Goal: Transaction & Acquisition: Purchase product/service

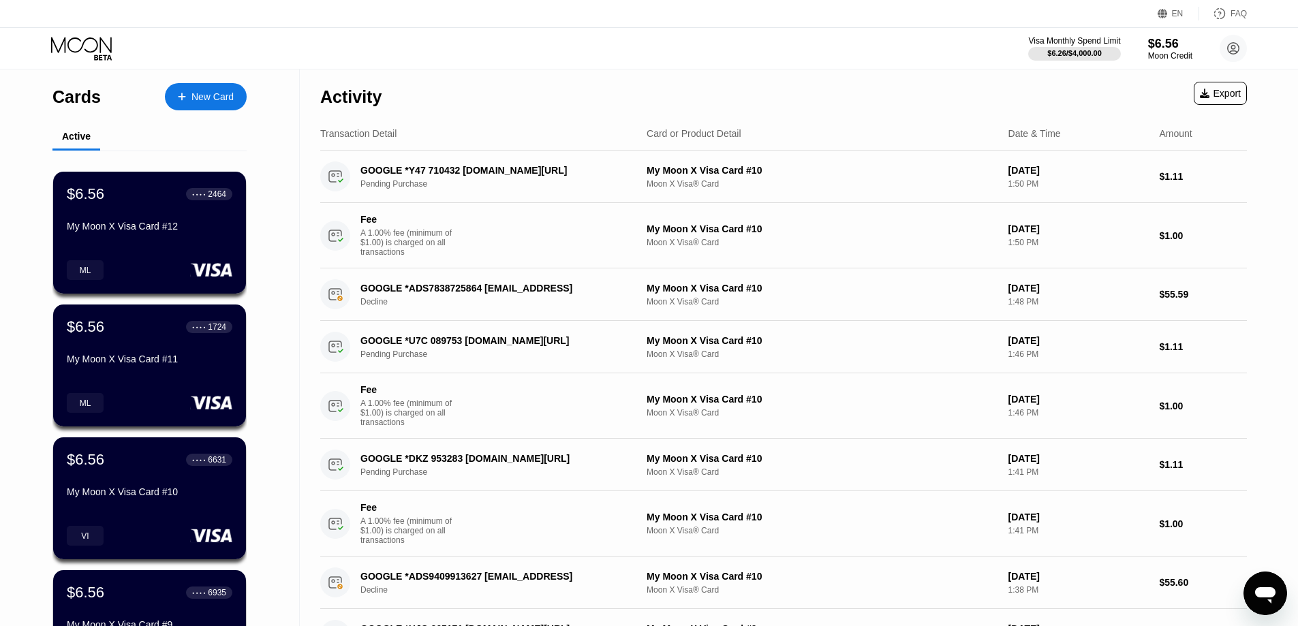
click at [207, 103] on div "New Card" at bounding box center [213, 97] width 42 height 12
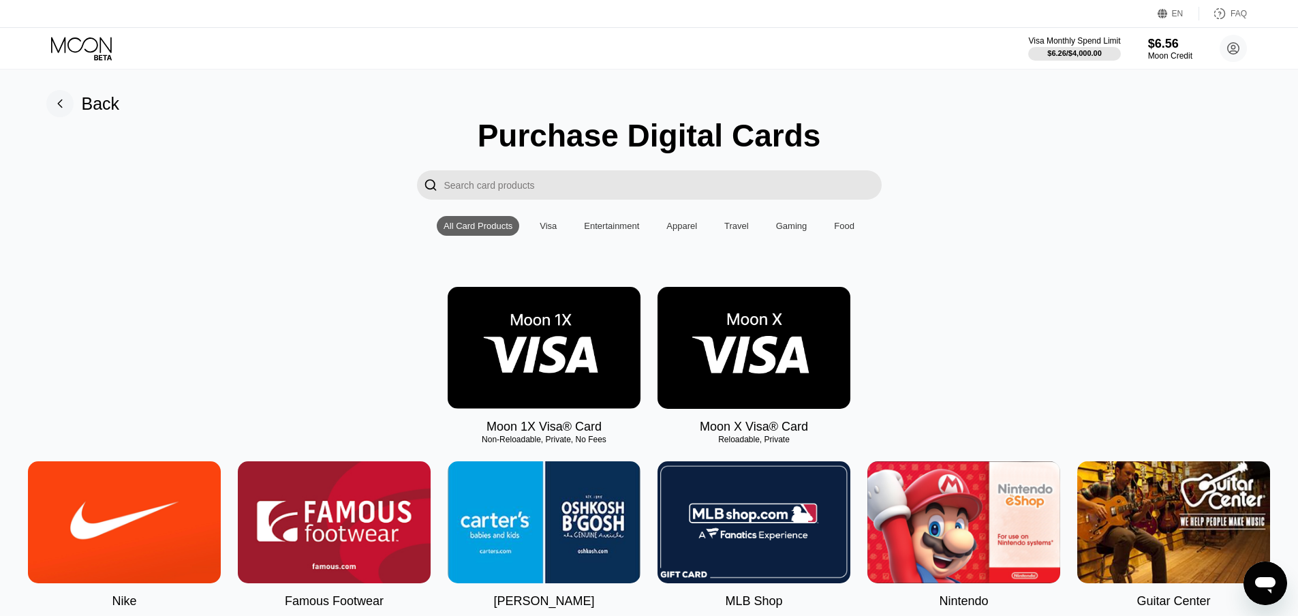
click at [752, 343] on img at bounding box center [754, 348] width 193 height 122
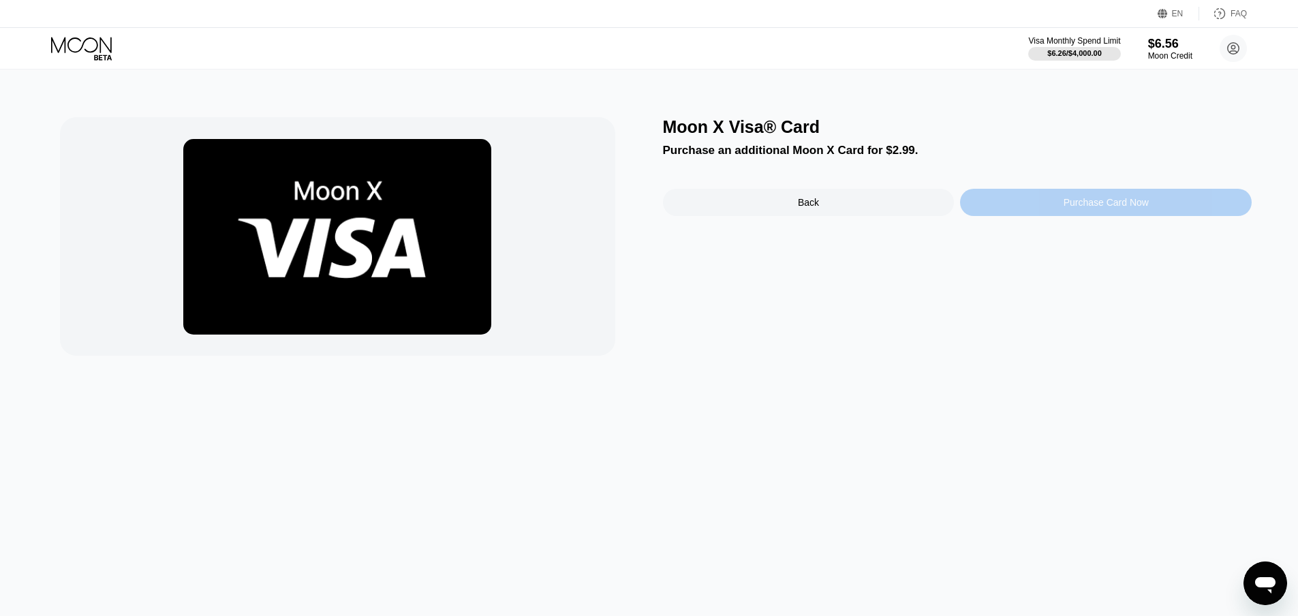
click at [1018, 201] on div "Purchase Card Now" at bounding box center [1106, 202] width 292 height 27
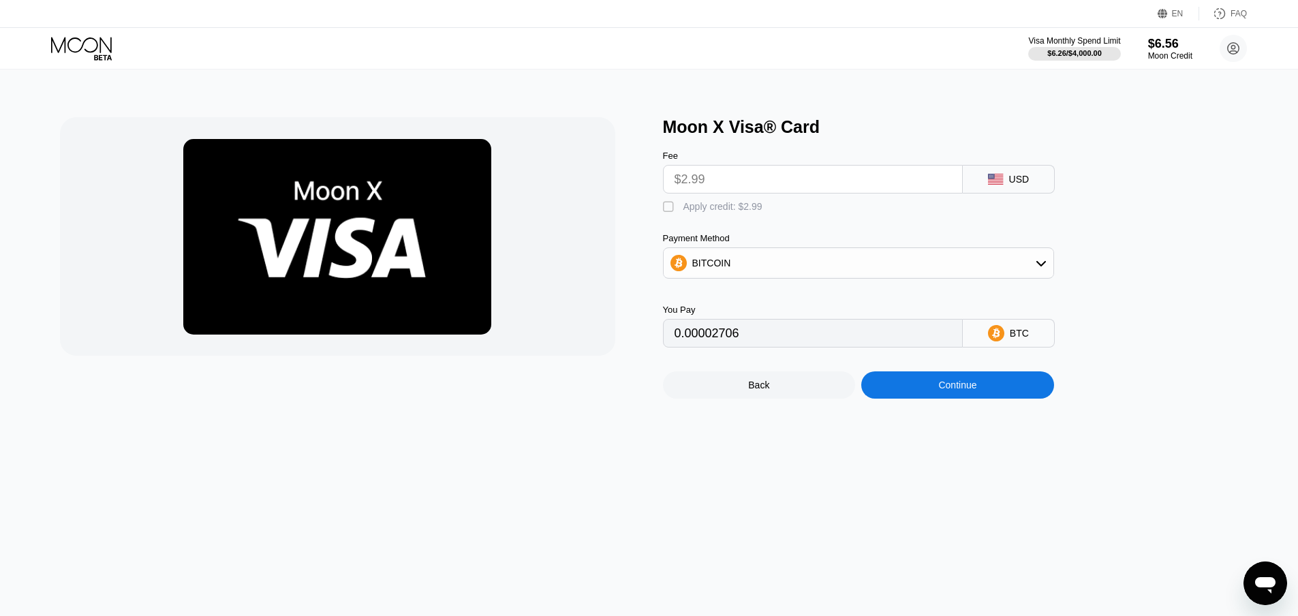
drag, startPoint x: 673, startPoint y: 209, endPoint x: 883, endPoint y: 368, distance: 264.2
click at [672, 209] on div "" at bounding box center [670, 207] width 14 height 14
type input "0"
click at [907, 391] on div "Continue" at bounding box center [958, 384] width 193 height 27
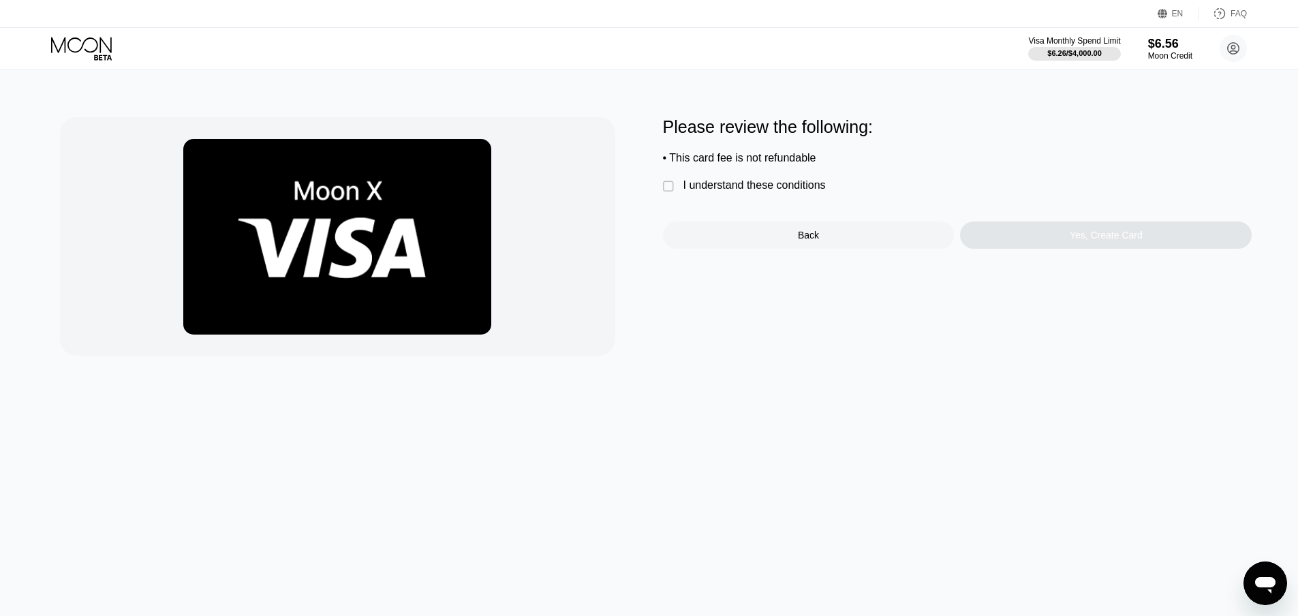
click at [668, 193] on div "" at bounding box center [670, 187] width 14 height 14
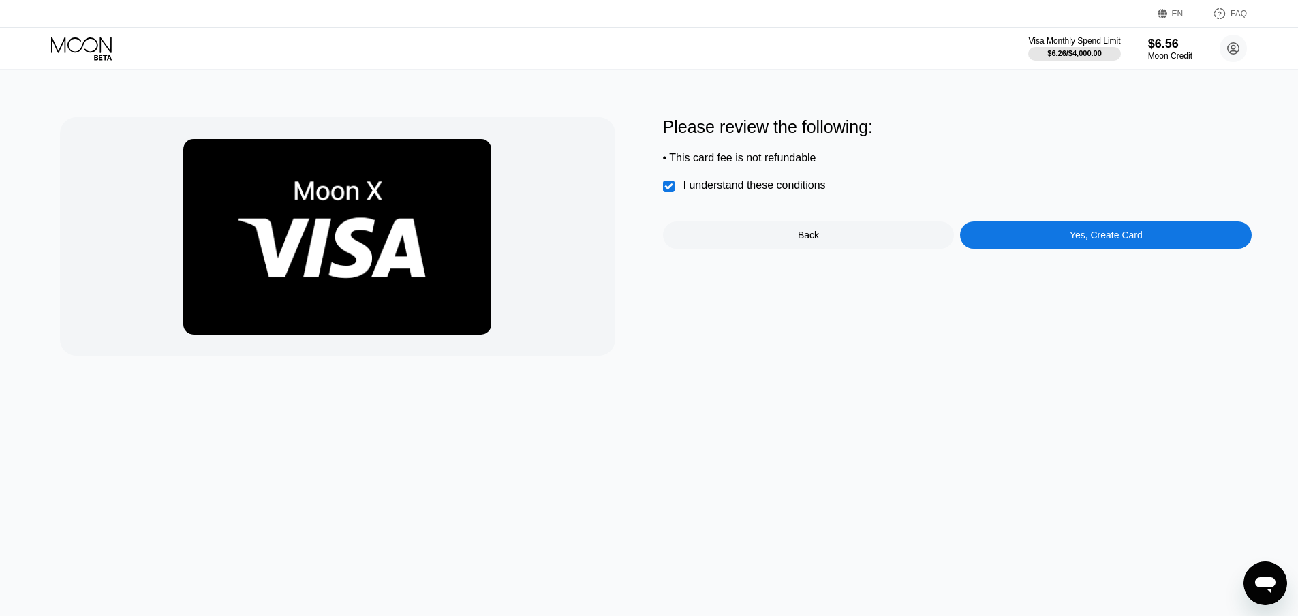
click at [1033, 237] on div "Yes, Create Card" at bounding box center [1106, 235] width 292 height 27
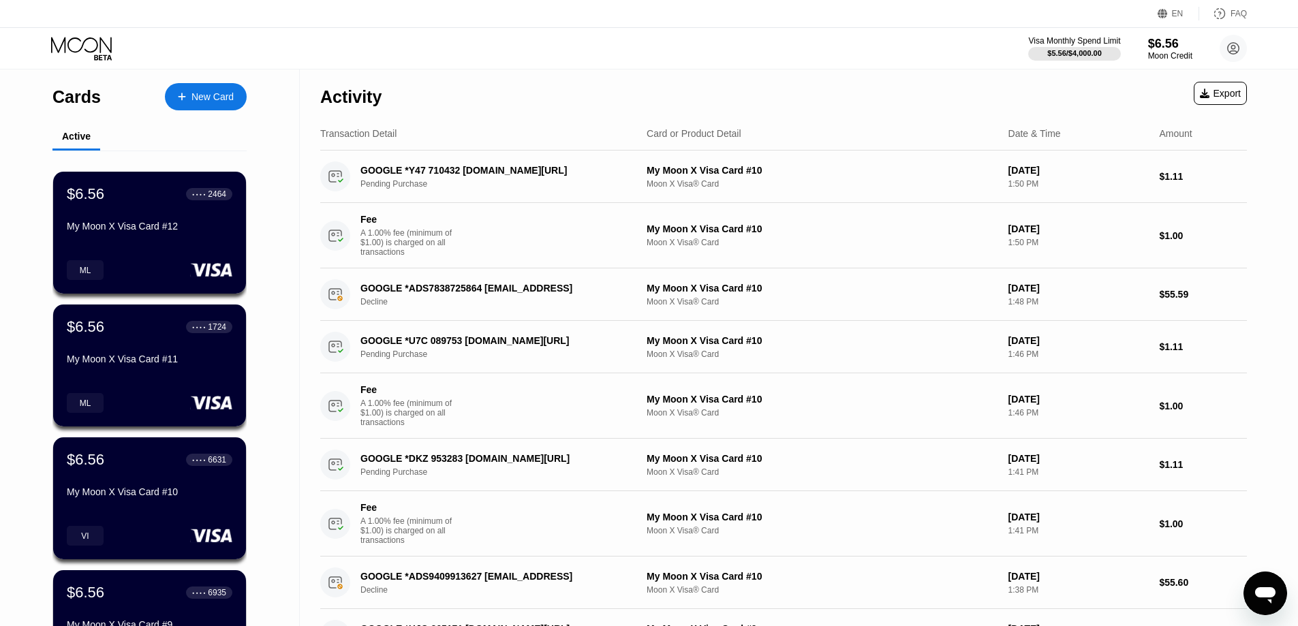
click at [219, 89] on div "New Card" at bounding box center [206, 96] width 82 height 27
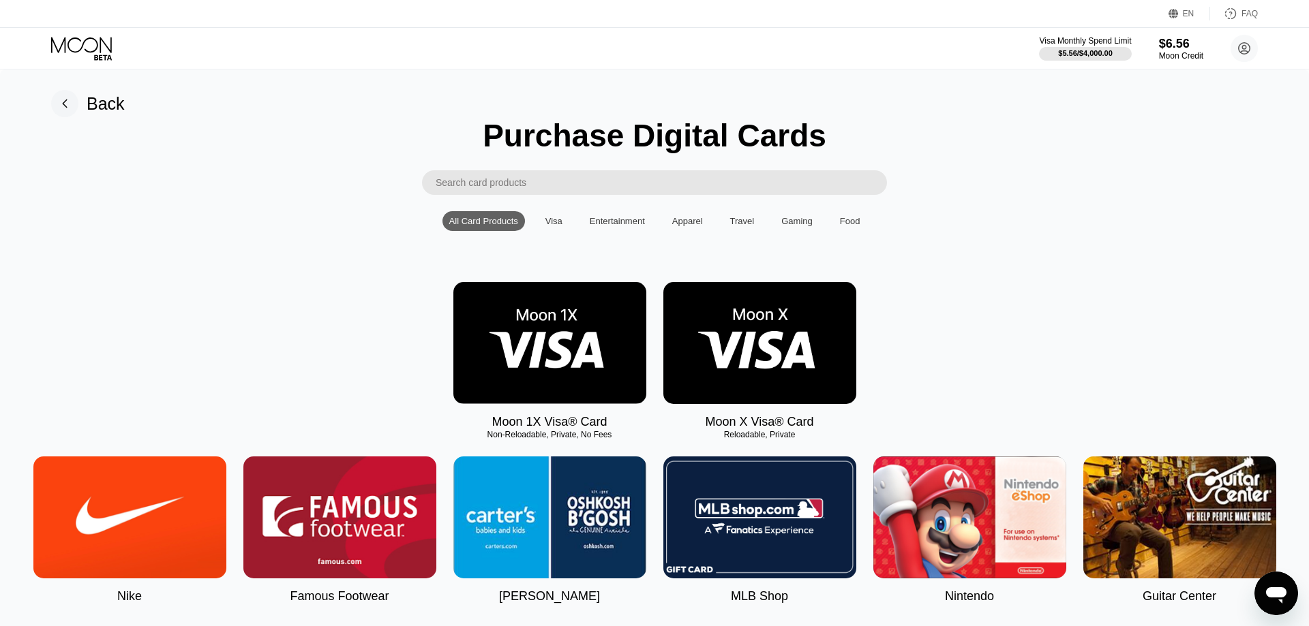
click at [746, 311] on img at bounding box center [759, 343] width 193 height 122
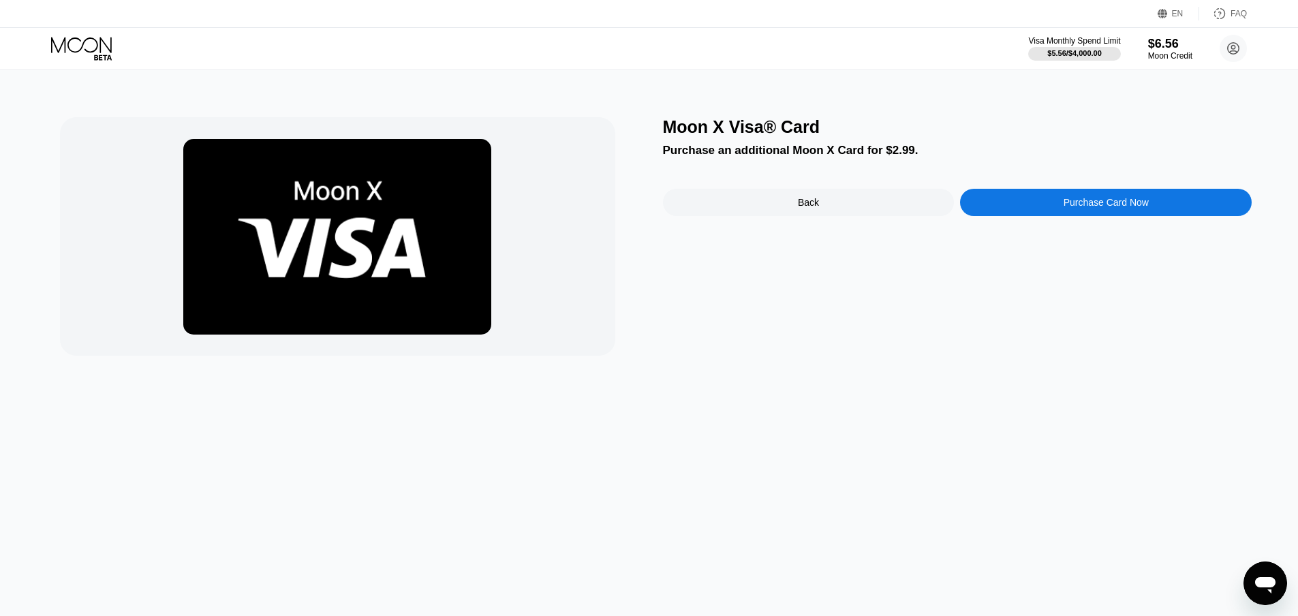
click at [1058, 200] on div "Purchase Card Now" at bounding box center [1106, 202] width 292 height 27
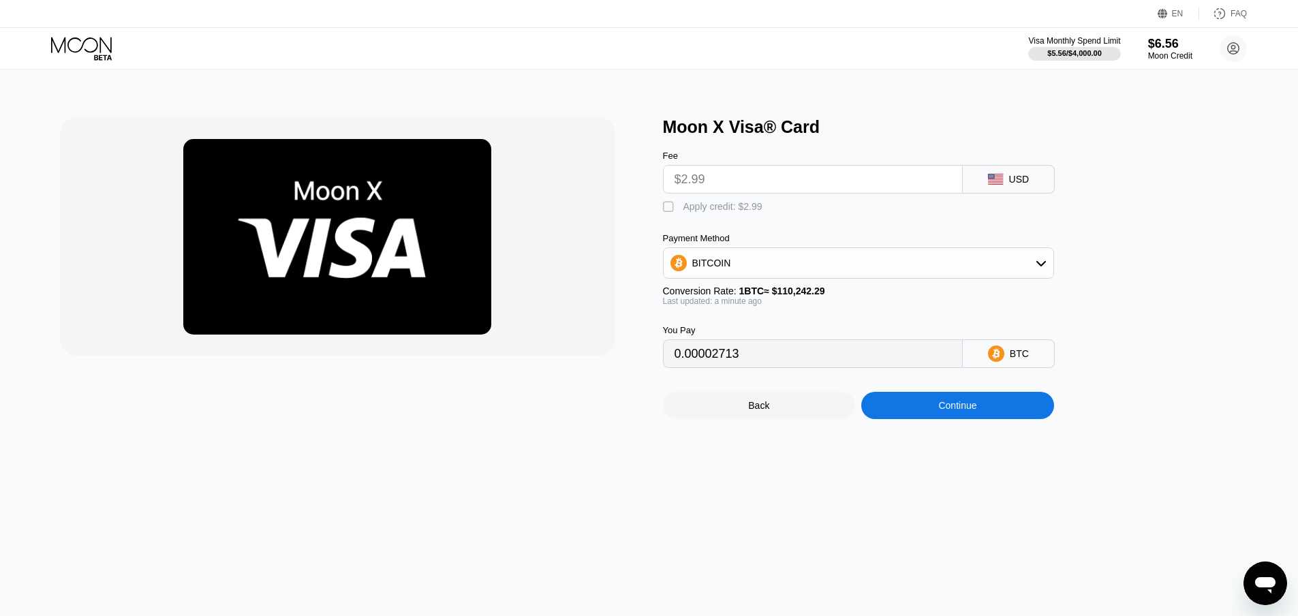
click at [669, 212] on div "" at bounding box center [670, 207] width 14 height 14
type input "0"
click at [907, 410] on div "Continue" at bounding box center [958, 405] width 193 height 27
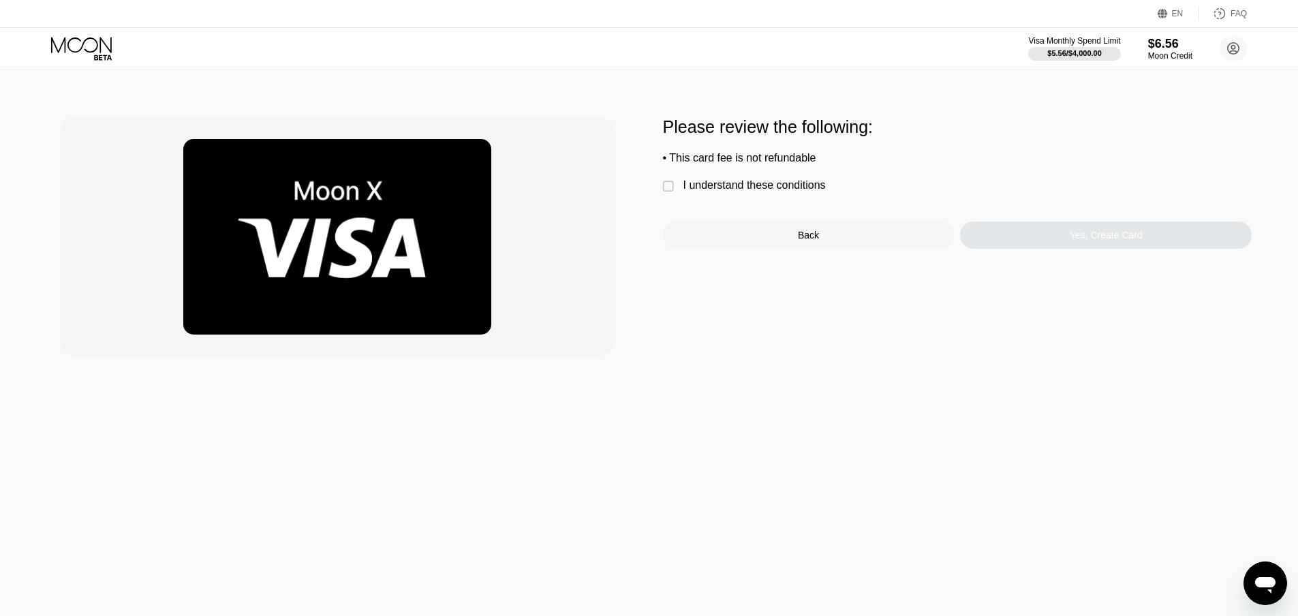
click at [685, 191] on div "I understand these conditions" at bounding box center [755, 185] width 142 height 12
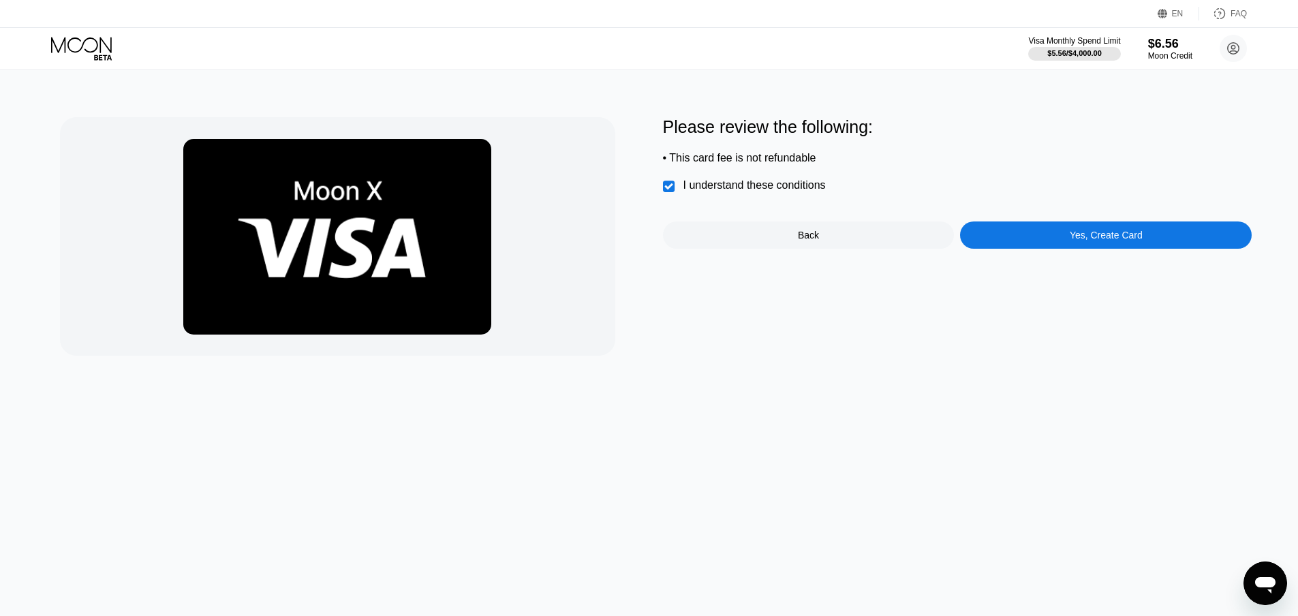
click at [1071, 249] on div "Yes, Create Card" at bounding box center [1106, 235] width 292 height 27
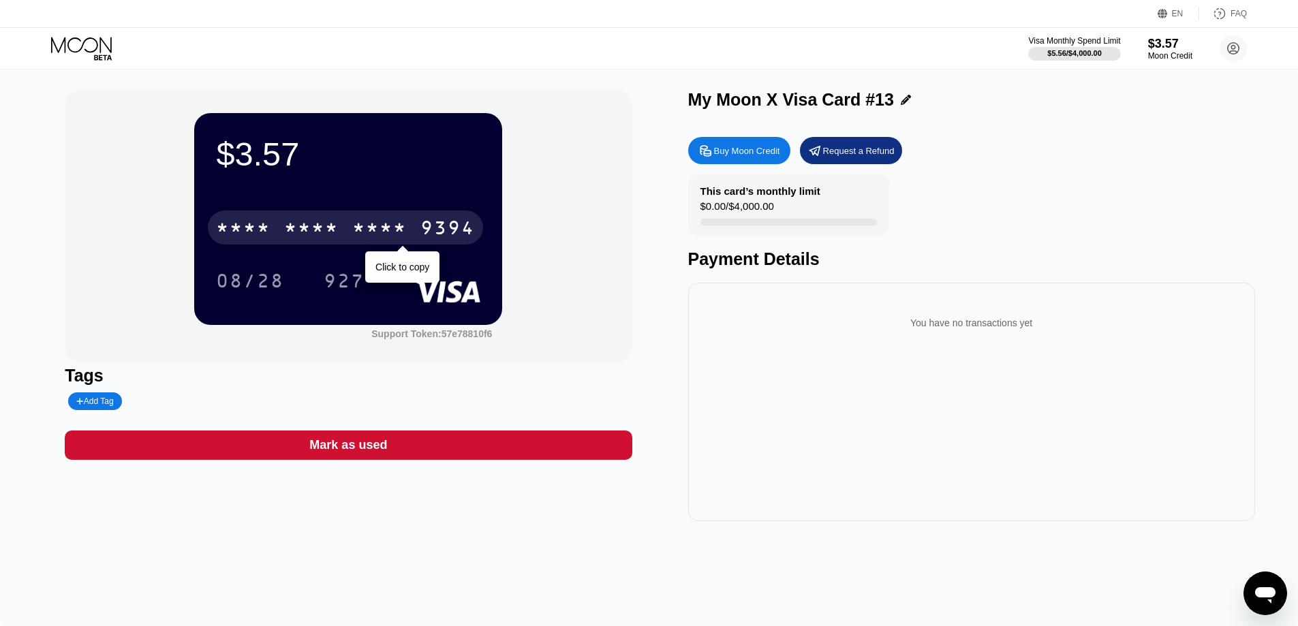
click at [340, 220] on div "* * * * * * * * * * * * 9394" at bounding box center [345, 228] width 275 height 34
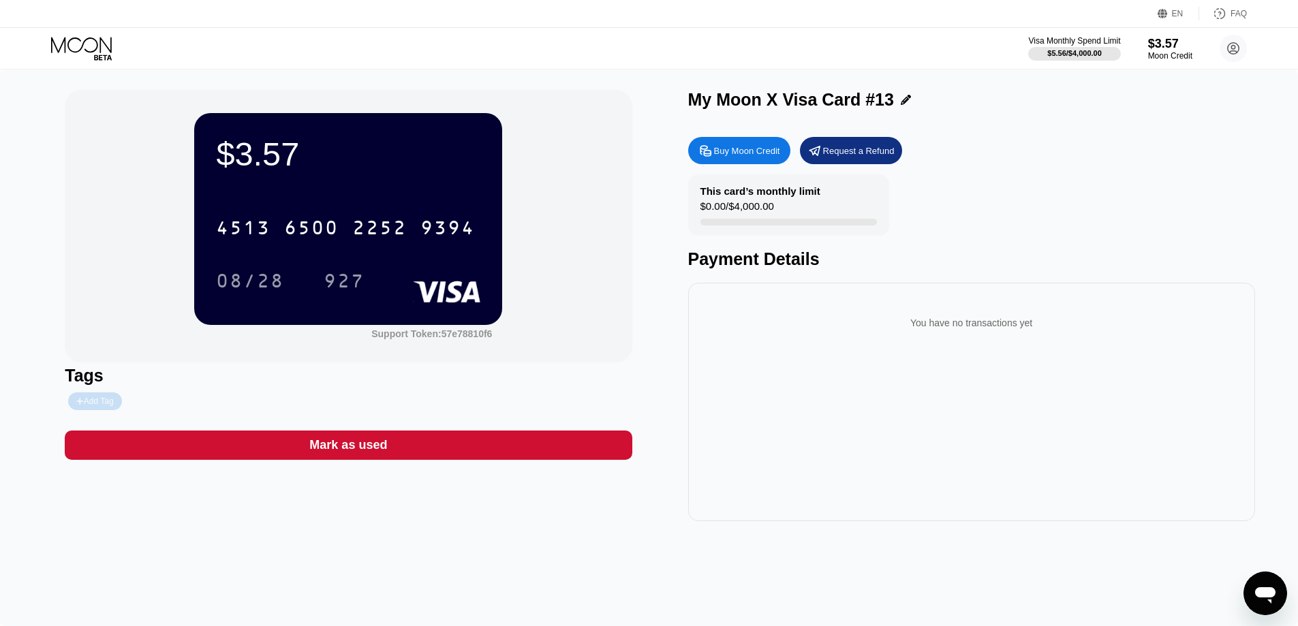
click at [78, 395] on div "Add Tag" at bounding box center [94, 402] width 53 height 18
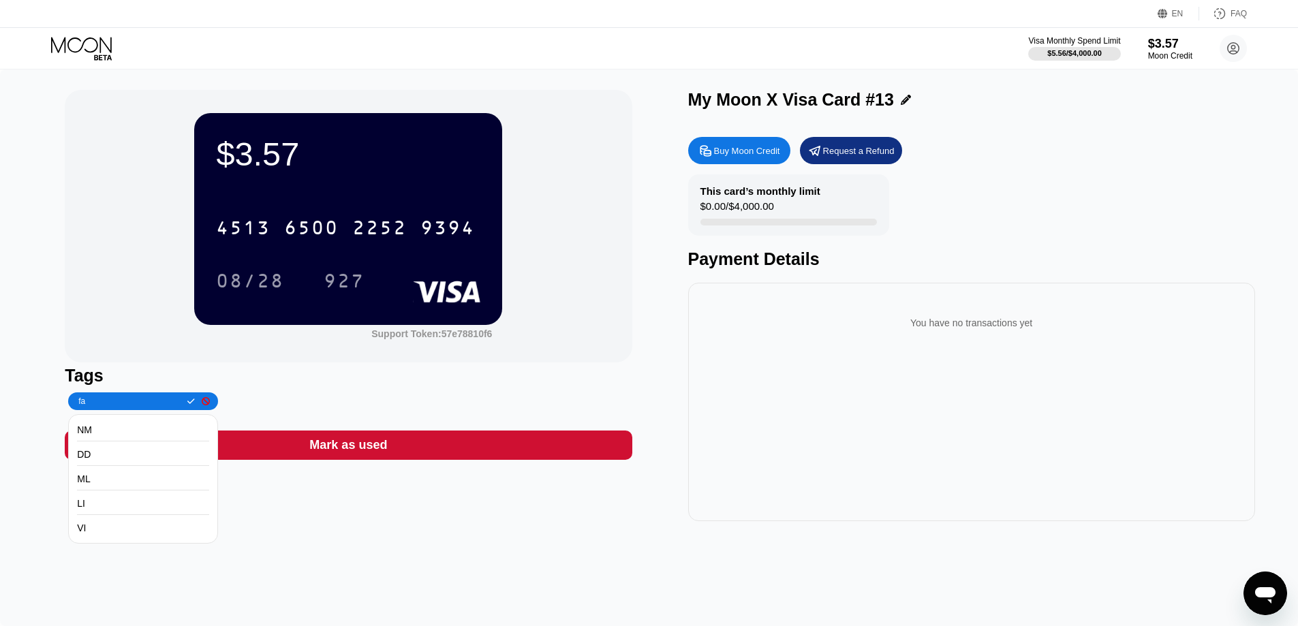
type input "f"
type input "Farm"
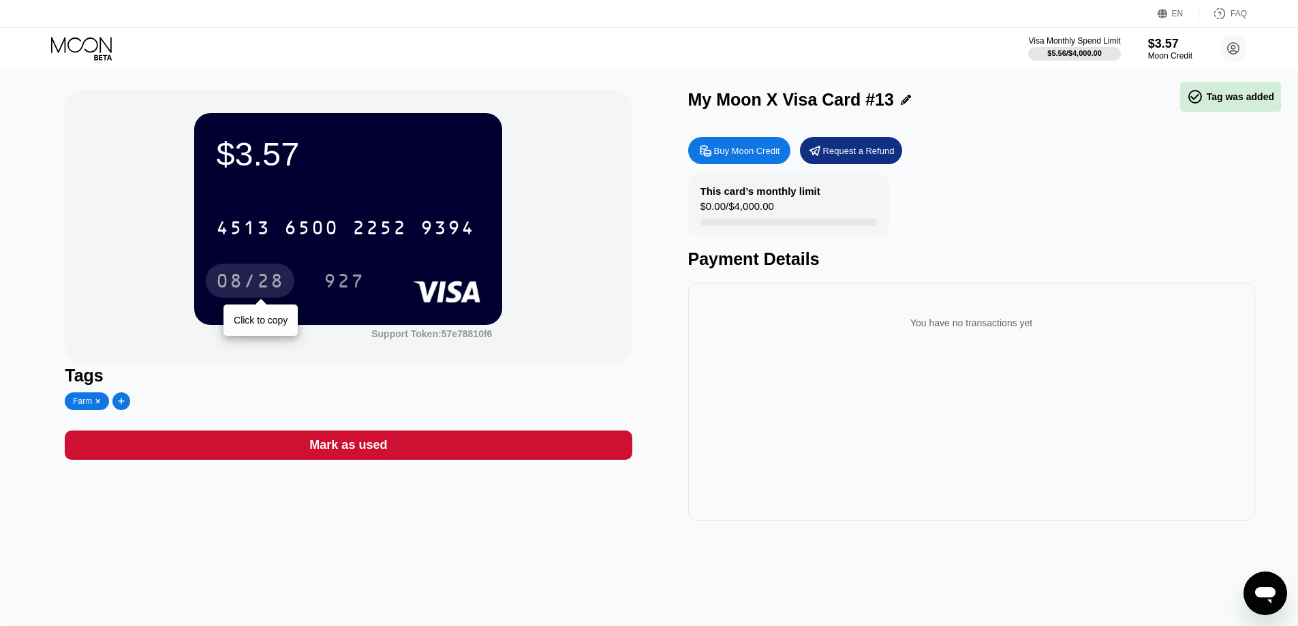
drag, startPoint x: 277, startPoint y: 278, endPoint x: 246, endPoint y: 587, distance: 310.3
click at [276, 280] on div "08/28" at bounding box center [250, 283] width 68 height 22
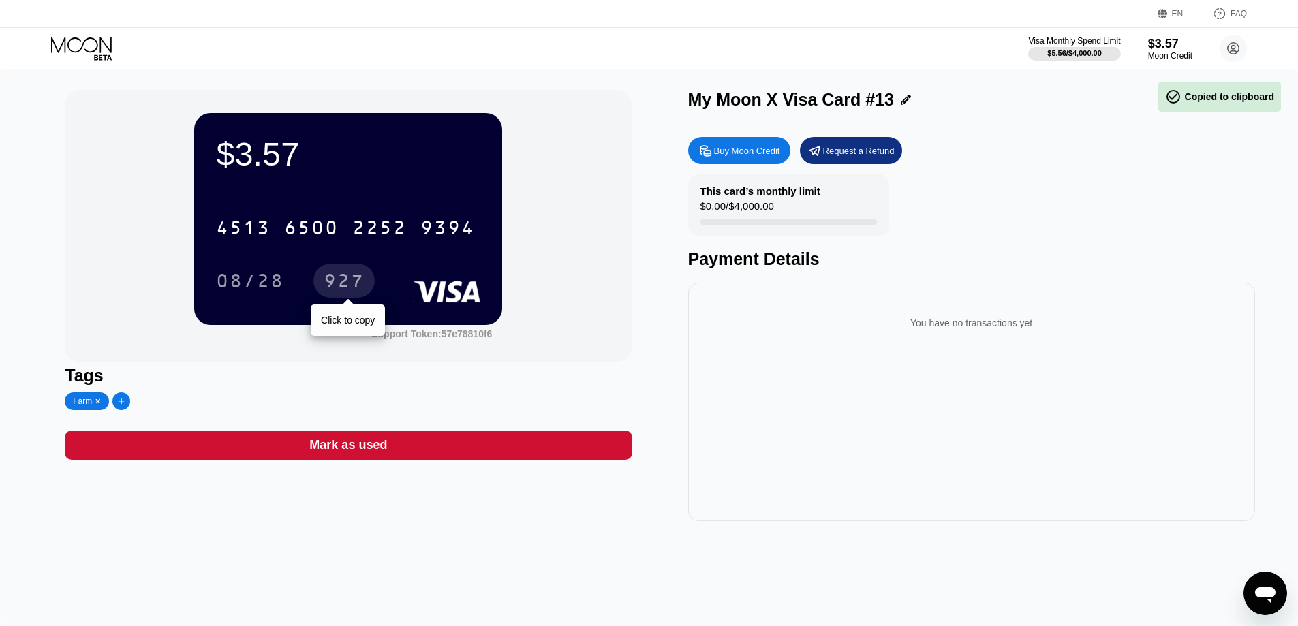
drag, startPoint x: 339, startPoint y: 277, endPoint x: 251, endPoint y: 538, distance: 275.5
click at [339, 277] on div "927" at bounding box center [344, 283] width 41 height 22
click at [70, 41] on icon at bounding box center [82, 49] width 63 height 24
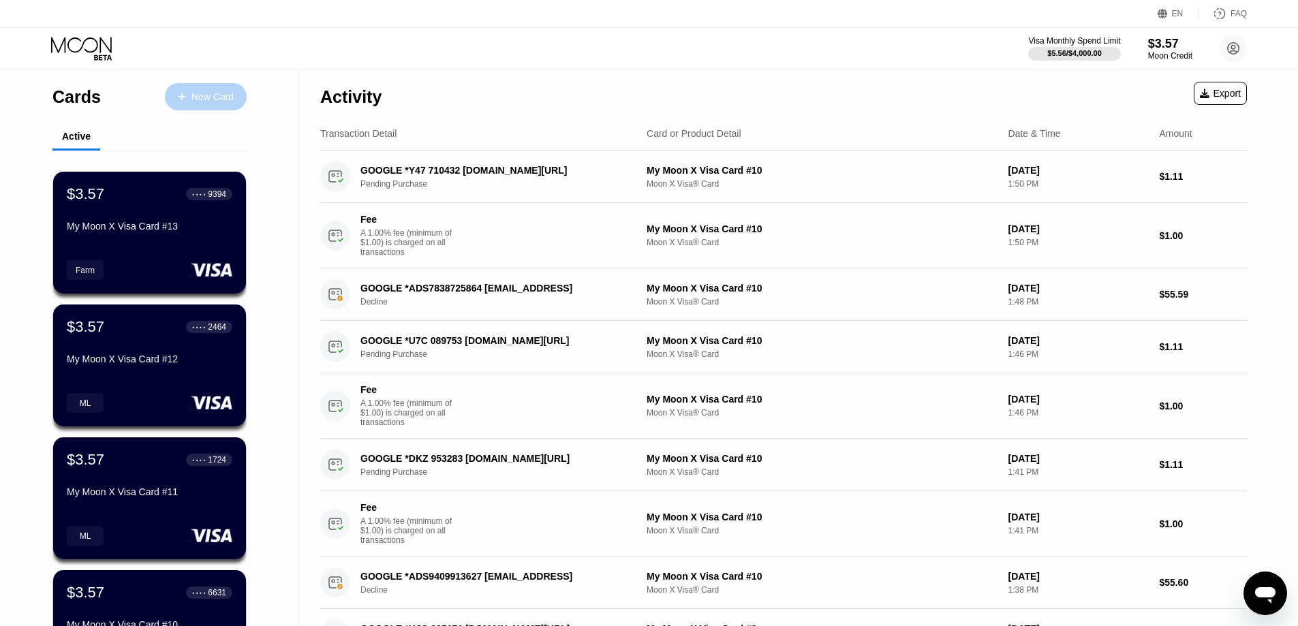
click at [226, 94] on div "New Card" at bounding box center [213, 97] width 42 height 12
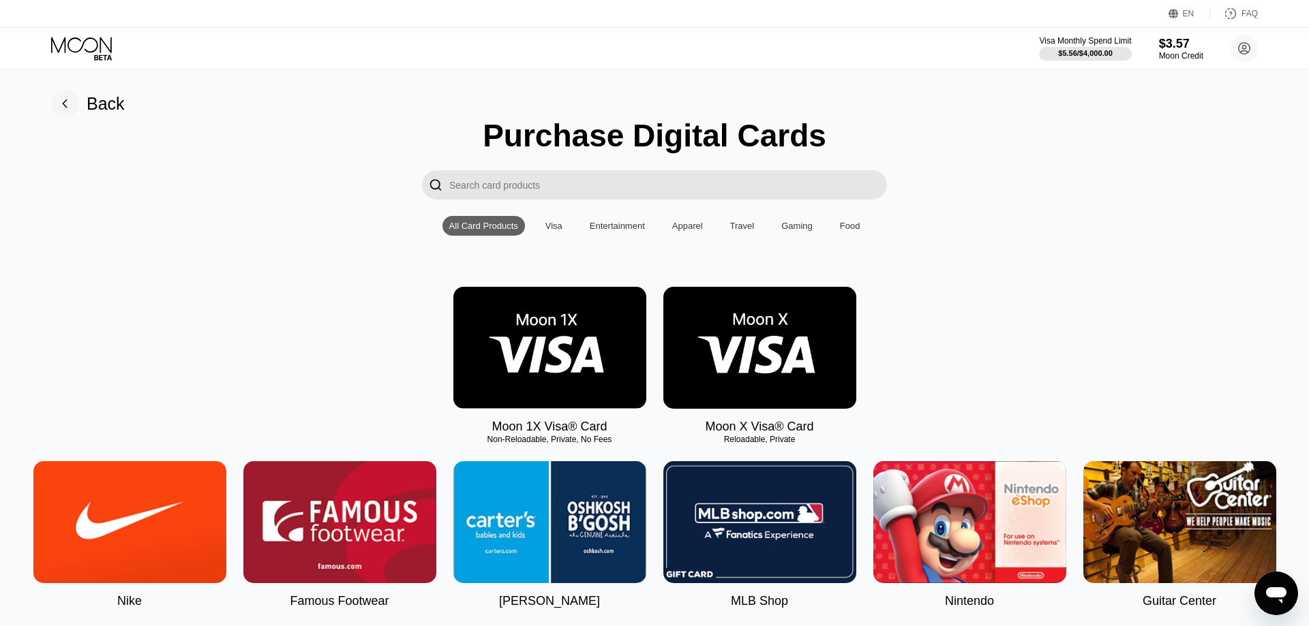
click at [748, 324] on img at bounding box center [759, 348] width 193 height 122
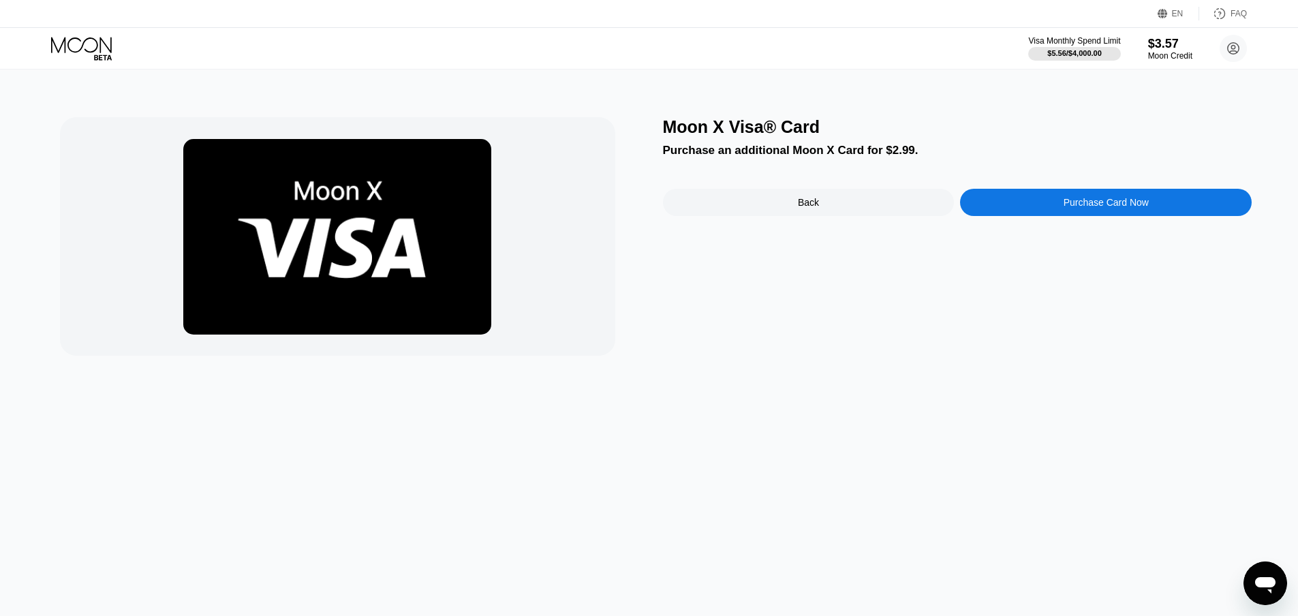
click at [1072, 204] on div "Purchase Card Now" at bounding box center [1106, 202] width 85 height 11
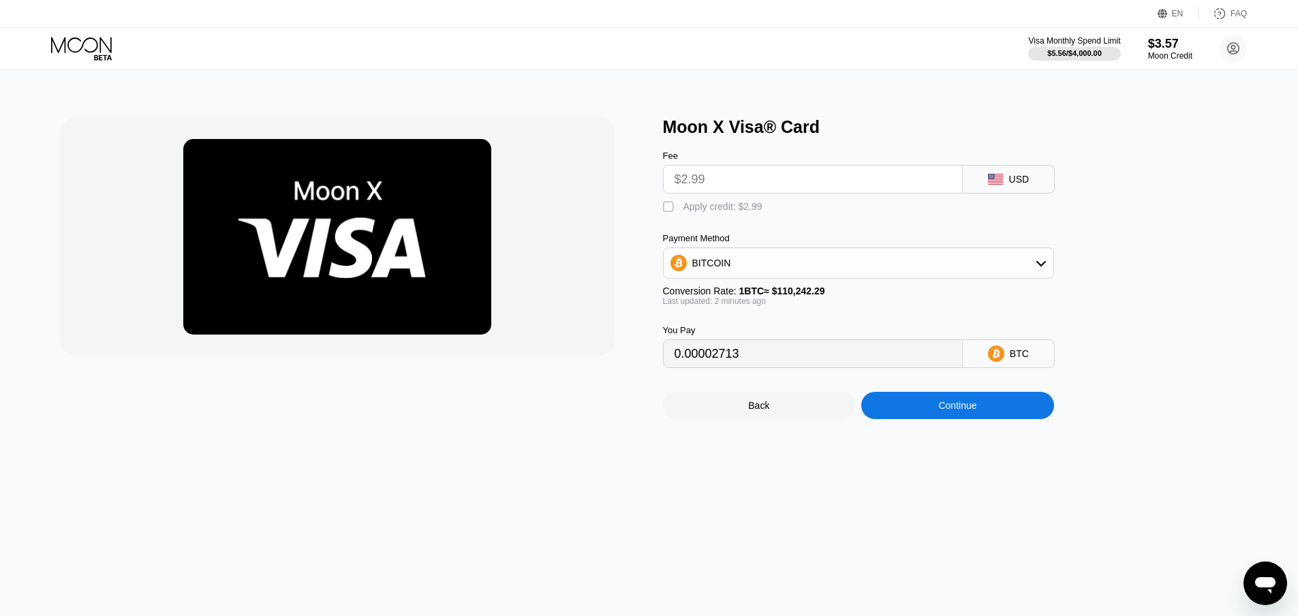
click at [665, 208] on div "" at bounding box center [670, 207] width 14 height 14
type input "0"
click at [928, 416] on div "Continue" at bounding box center [958, 405] width 193 height 27
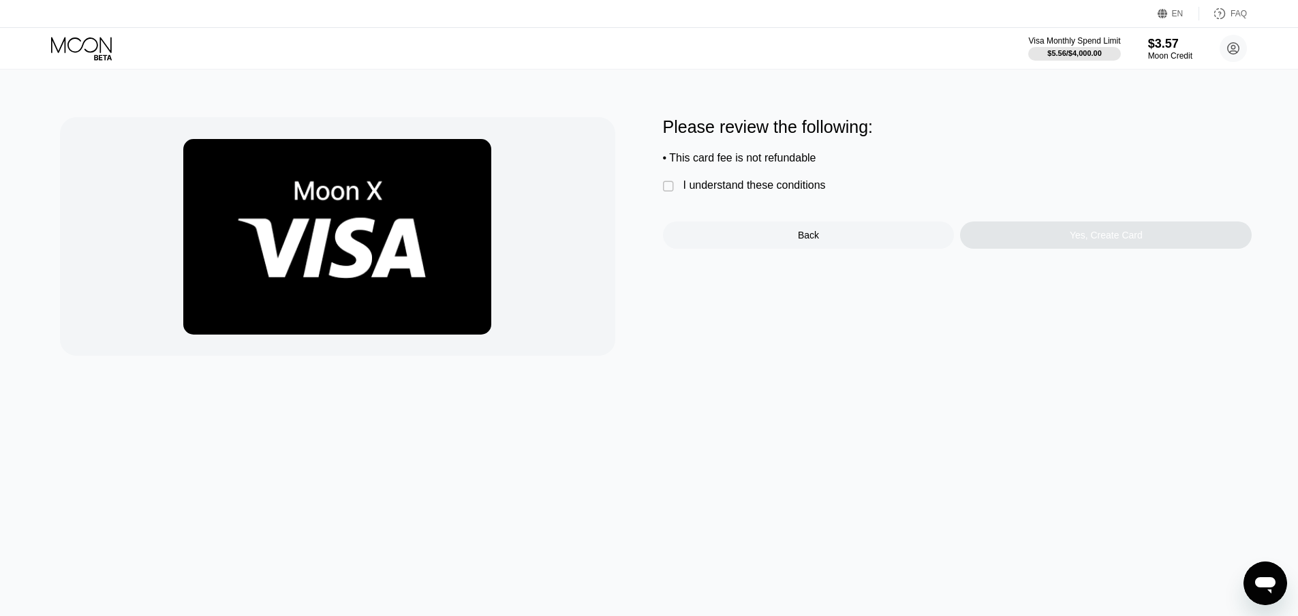
click at [667, 189] on div "" at bounding box center [670, 187] width 14 height 14
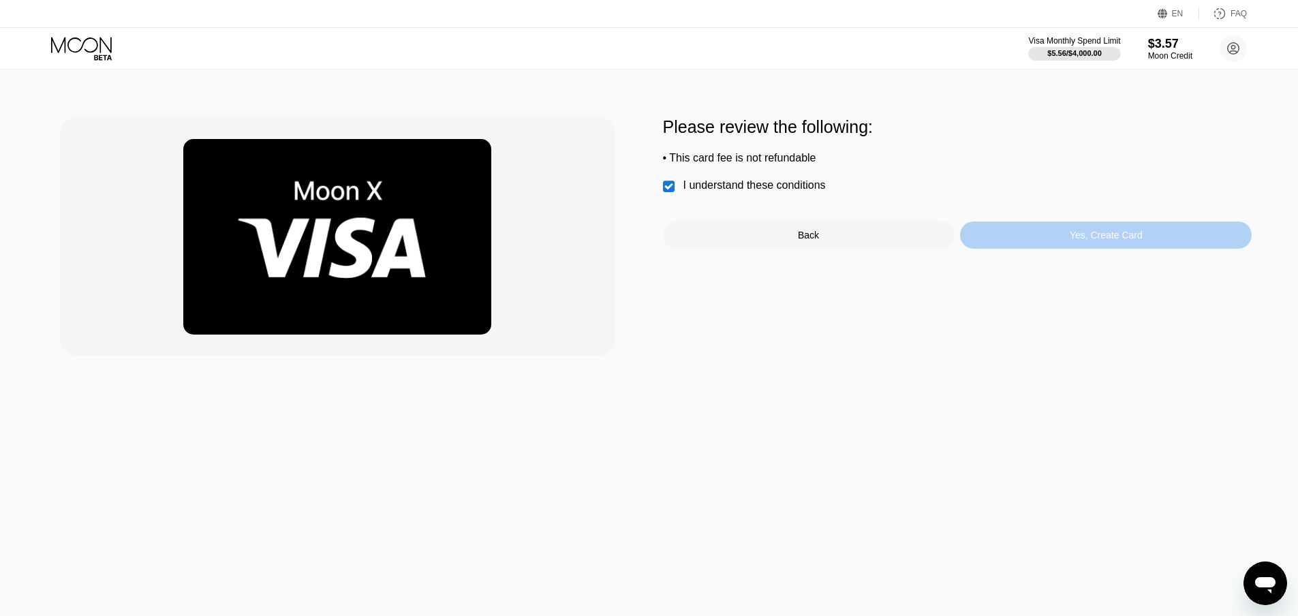
click at [1021, 243] on div "Yes, Create Card" at bounding box center [1106, 235] width 292 height 27
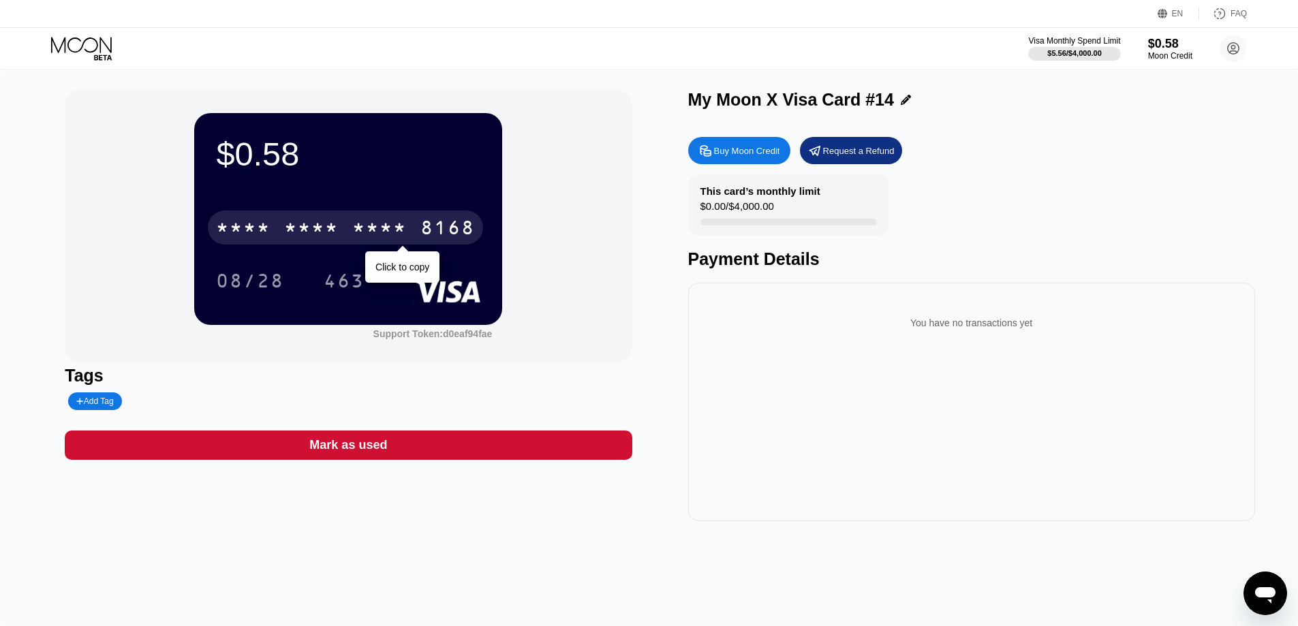
click at [409, 237] on div "* * * * * * * * * * * * 8168" at bounding box center [345, 228] width 275 height 34
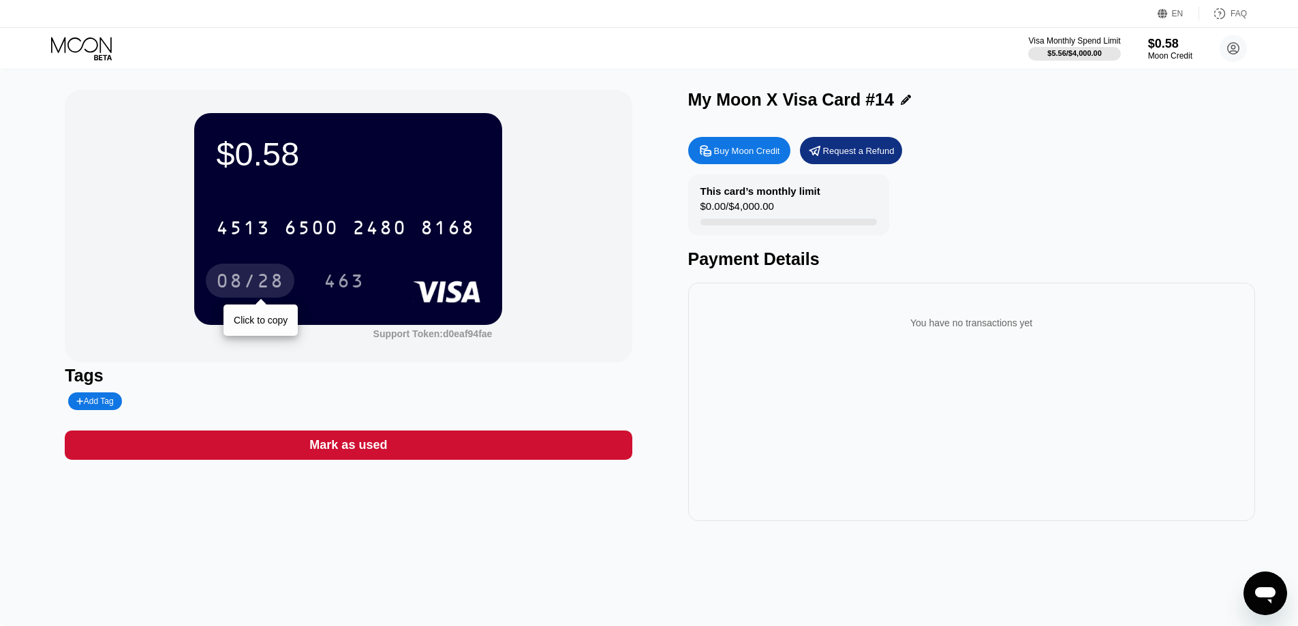
drag, startPoint x: 250, startPoint y: 281, endPoint x: 325, endPoint y: 602, distance: 329.7
click at [251, 284] on div "08/28" at bounding box center [250, 283] width 68 height 22
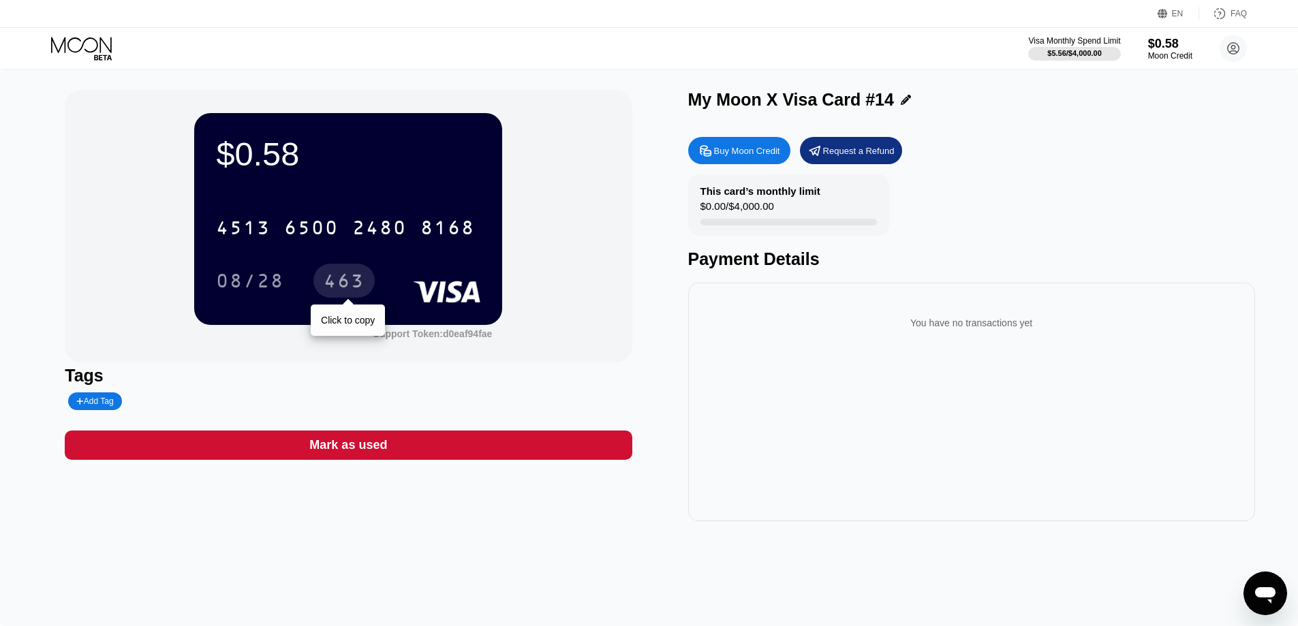
drag, startPoint x: 342, startPoint y: 287, endPoint x: 335, endPoint y: 275, distance: 14.4
click at [335, 279] on div "463" at bounding box center [344, 283] width 41 height 22
click at [335, 275] on div "463" at bounding box center [344, 283] width 41 height 22
drag, startPoint x: 1006, startPoint y: 142, endPoint x: 1005, endPoint y: 155, distance: 13.6
click at [1007, 144] on div "Buy Moon Credit Request a Refund" at bounding box center [971, 150] width 567 height 27
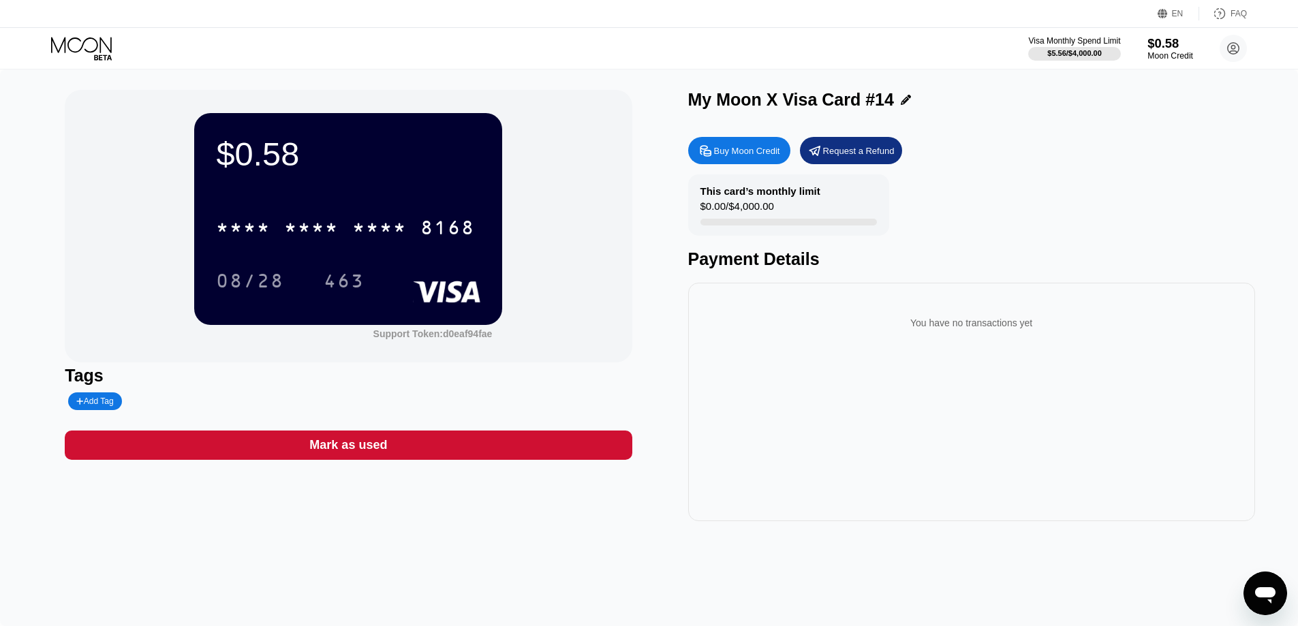
click at [1174, 45] on div "$0.58" at bounding box center [1171, 43] width 46 height 14
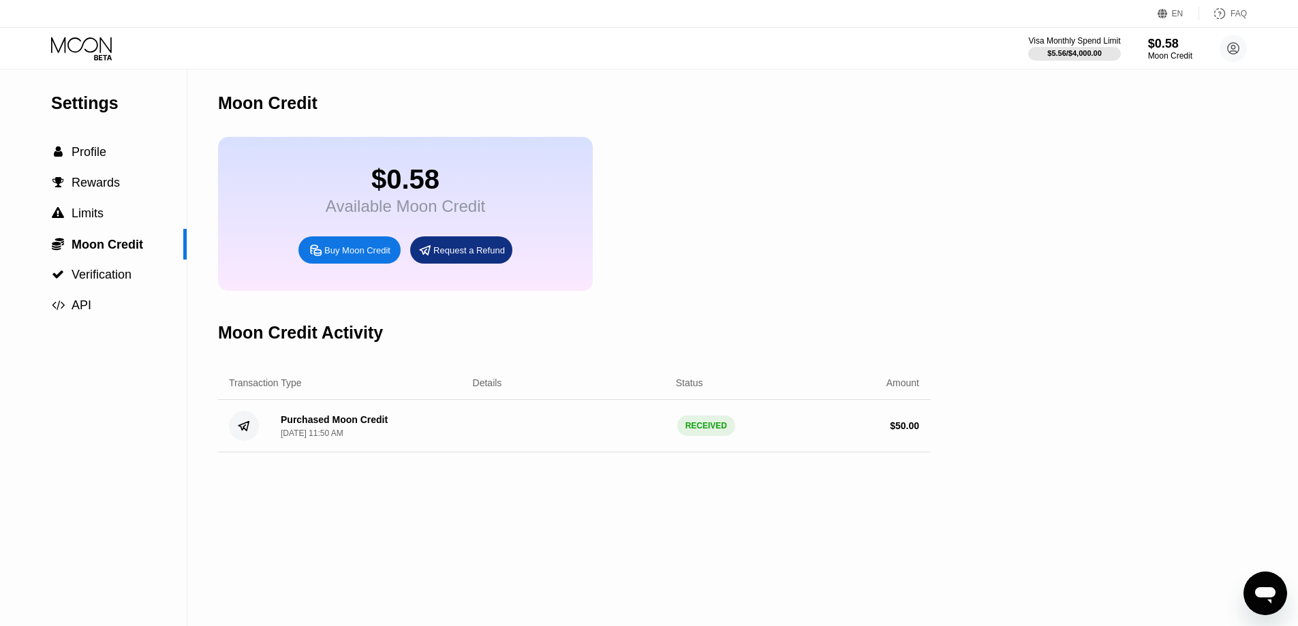
click at [1146, 49] on div "Visa Monthly Spend Limit $5.56 / $4,000.00 $0.58 Moon Credit okmanager25@gmail.…" at bounding box center [1138, 48] width 219 height 27
click at [1164, 49] on div "$0.58" at bounding box center [1171, 43] width 46 height 14
click at [332, 256] on div "Buy Moon Credit" at bounding box center [357, 251] width 66 height 12
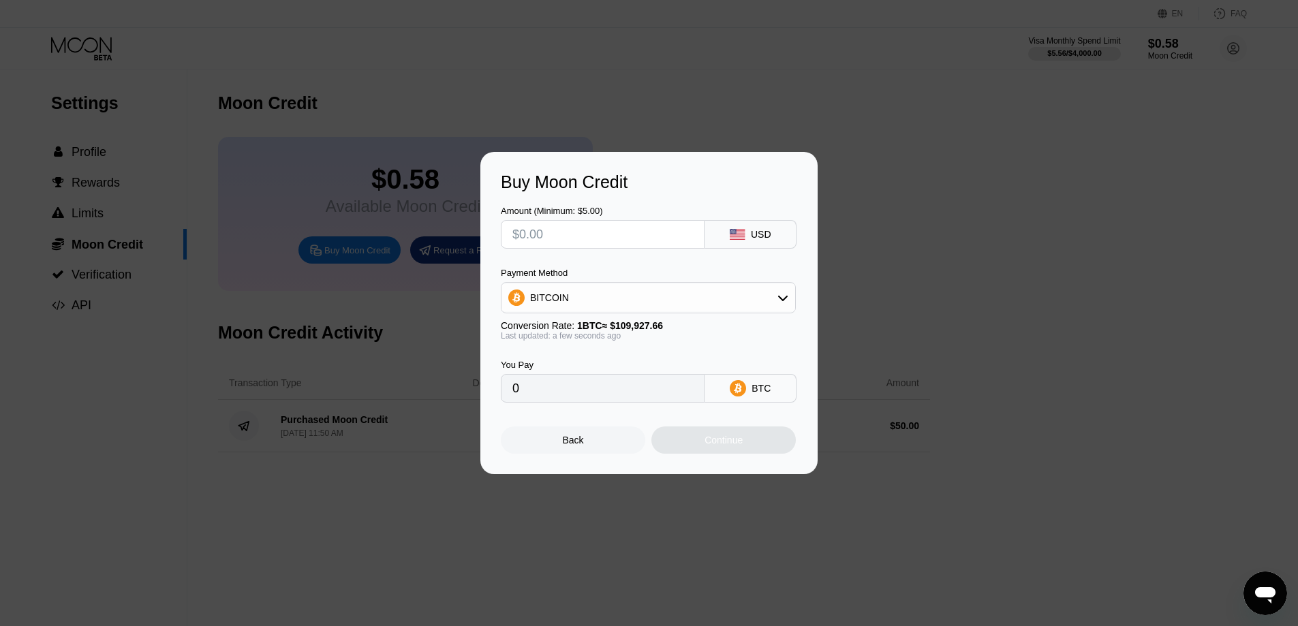
click at [546, 220] on div at bounding box center [603, 234] width 204 height 29
click at [545, 231] on input "text" at bounding box center [603, 234] width 181 height 27
type input "$50"
type input "0.00045485"
type input "$50"
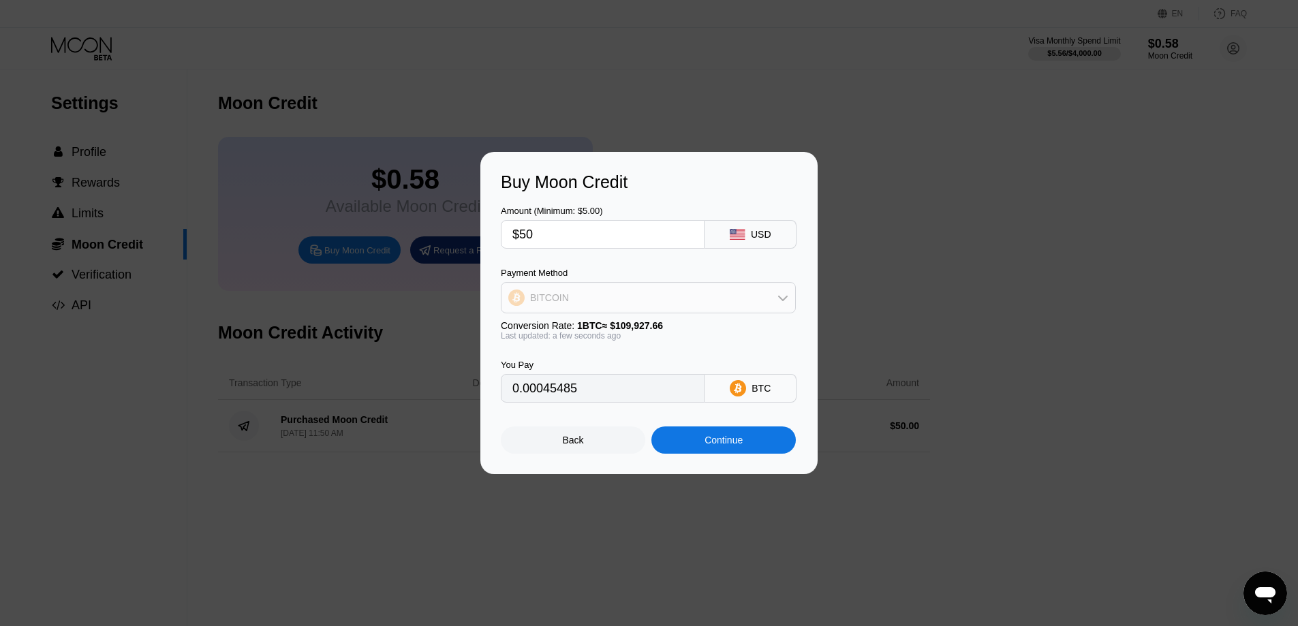
click at [560, 292] on div "BITCOIN" at bounding box center [549, 297] width 39 height 11
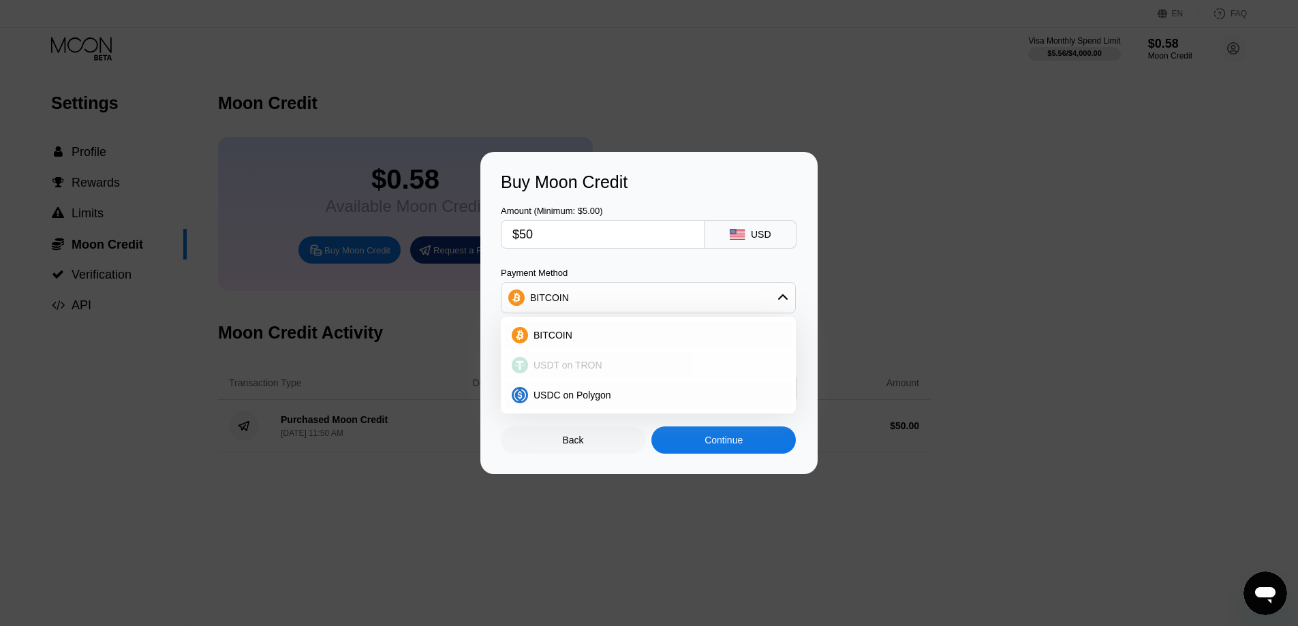
click at [568, 359] on div "USDT on TRON" at bounding box center [648, 365] width 287 height 27
type input "50.51"
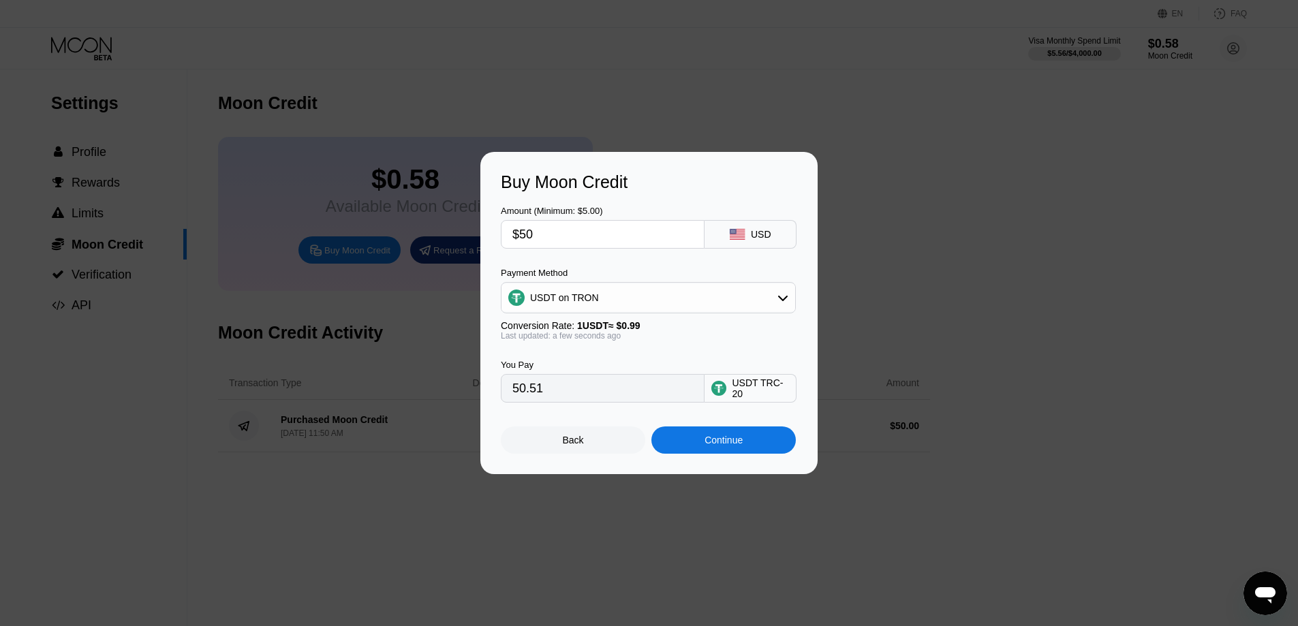
click at [693, 446] on div "Continue" at bounding box center [724, 440] width 144 height 27
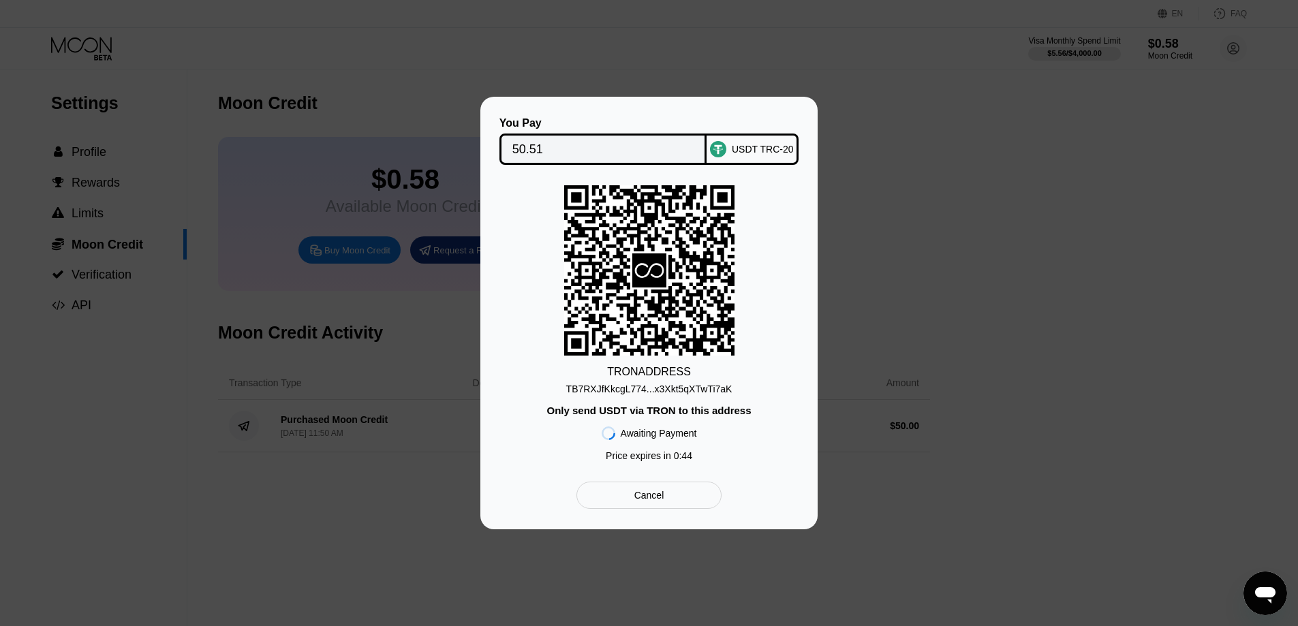
click at [659, 391] on div "TB7RXJfKkcgL774...x3Xkt5qXTwTi7aK" at bounding box center [649, 389] width 166 height 11
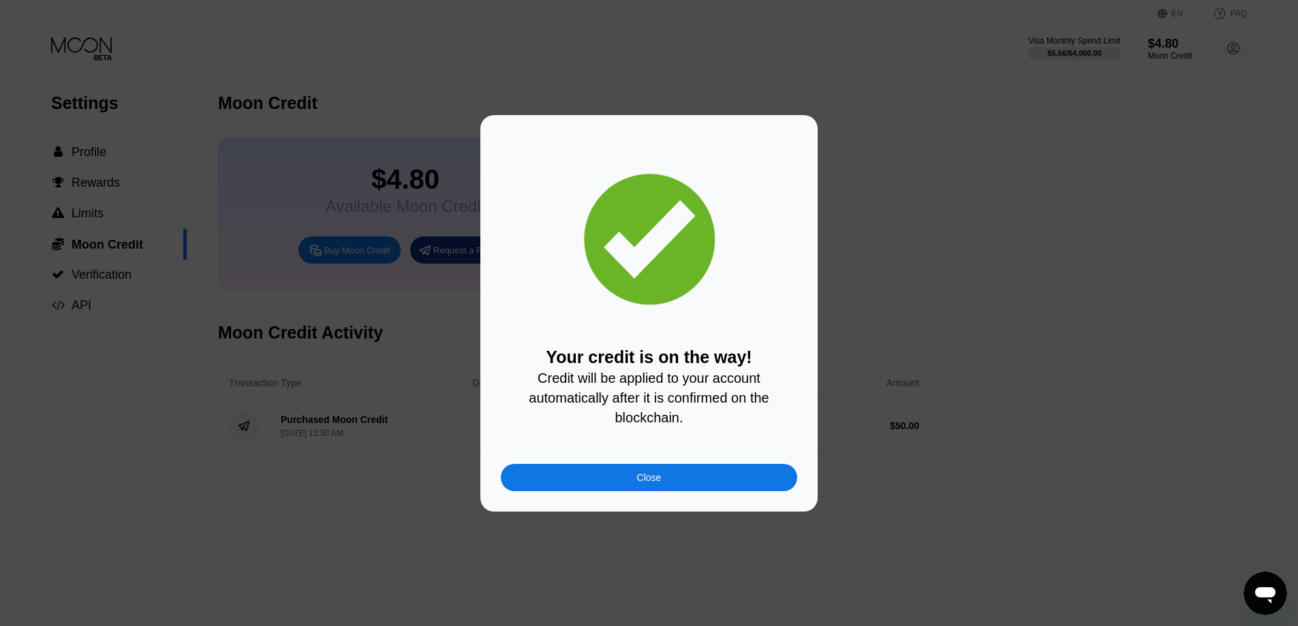
click at [596, 481] on div "Close" at bounding box center [649, 477] width 296 height 27
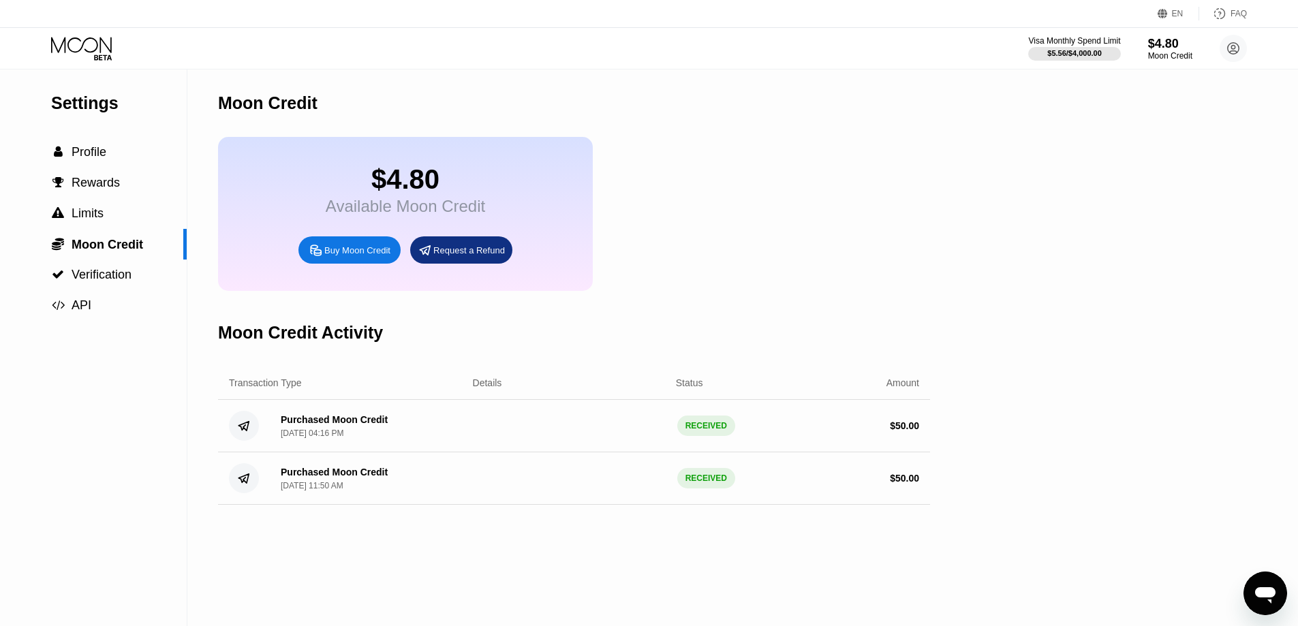
click at [102, 50] on icon at bounding box center [82, 49] width 63 height 24
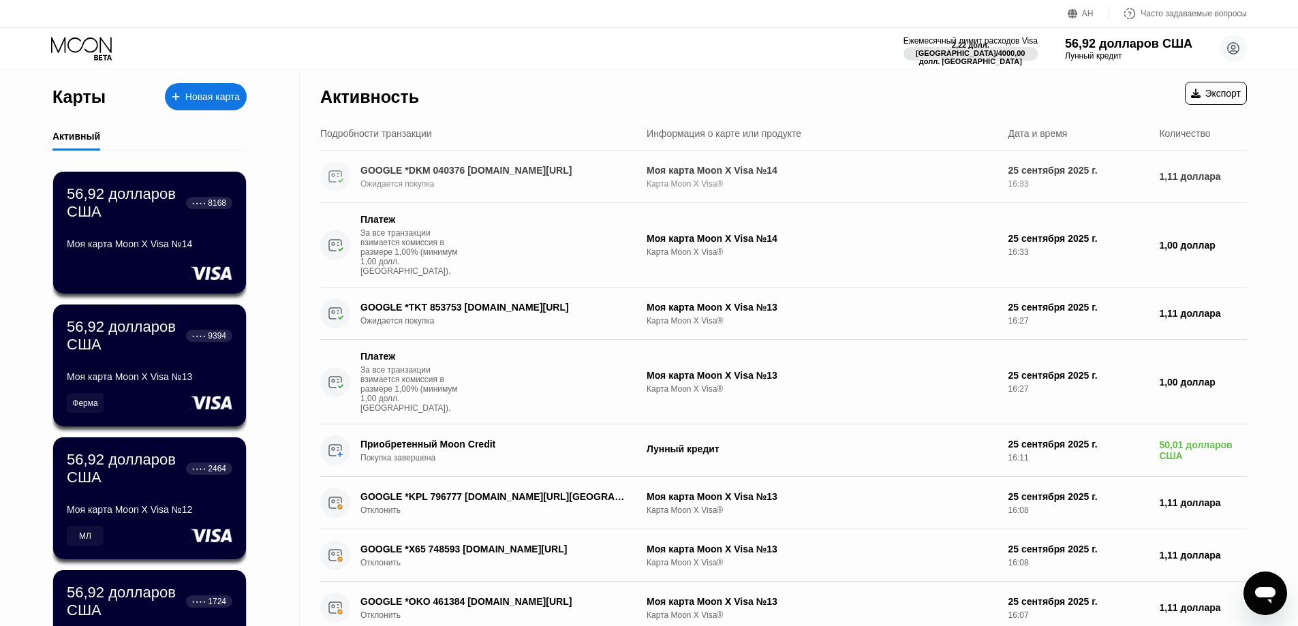
click at [453, 164] on div "GOOGLE *DKM 040376 [DOMAIN_NAME][URL] Ожидается покупка" at bounding box center [478, 177] width 316 height 30
